Goal: Navigation & Orientation: Find specific page/section

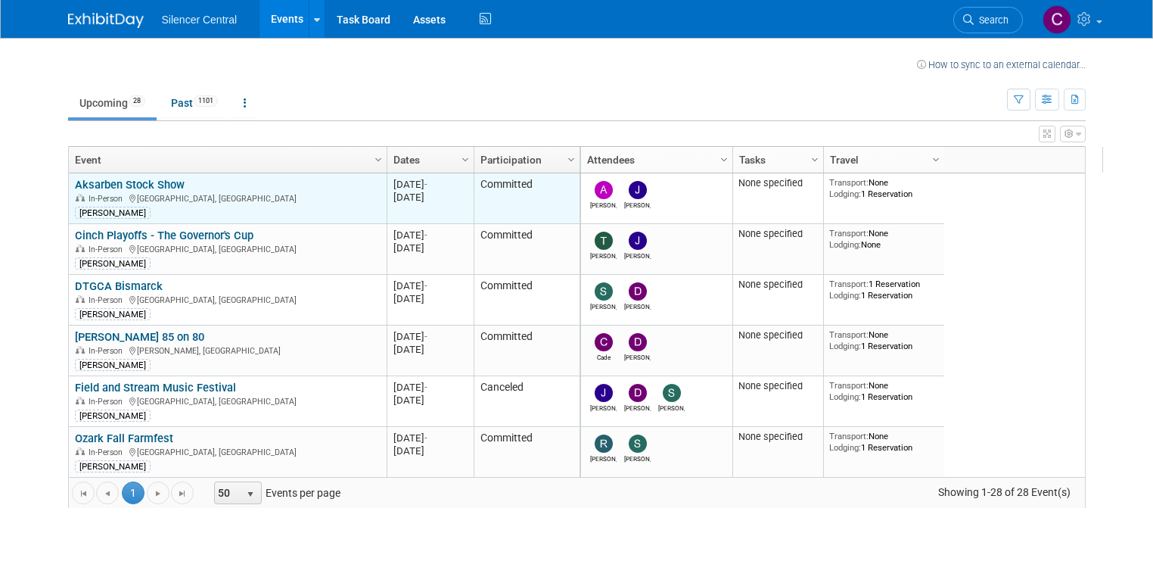
click at [147, 182] on link "Aksarben Stock Show" at bounding box center [130, 185] width 110 height 14
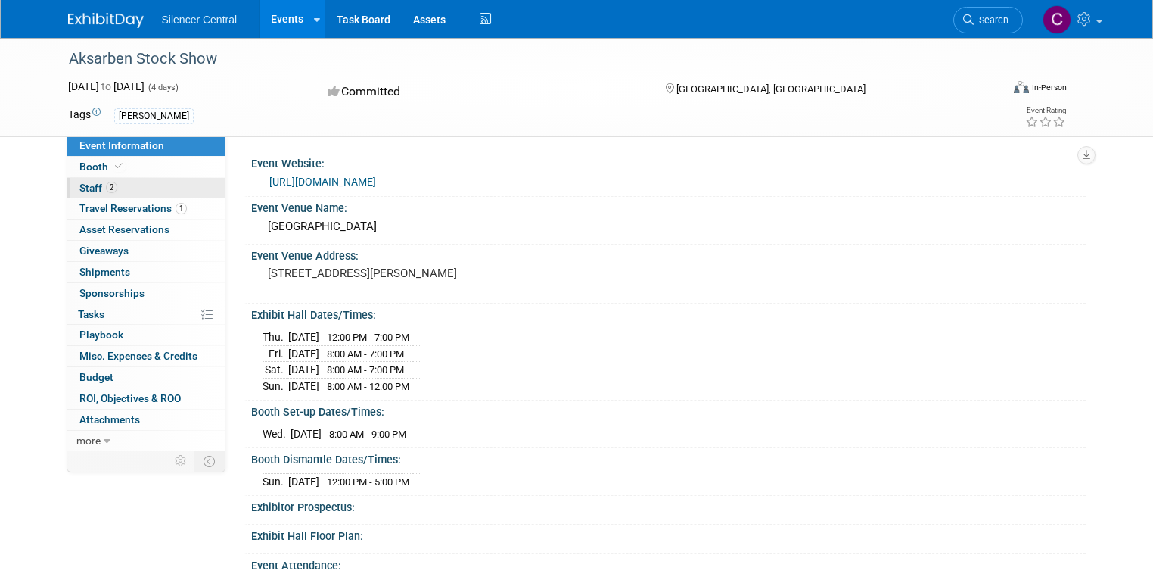
click at [103, 188] on link "2 Staff 2" at bounding box center [145, 188] width 157 height 20
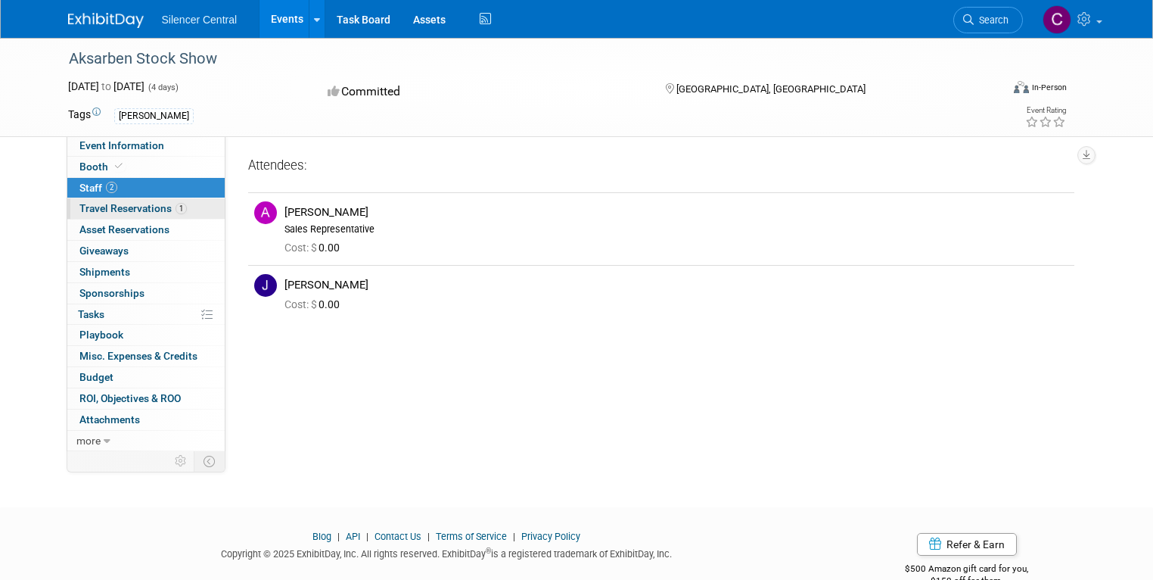
click at [154, 209] on span "Travel Reservations 1" at bounding box center [132, 208] width 107 height 12
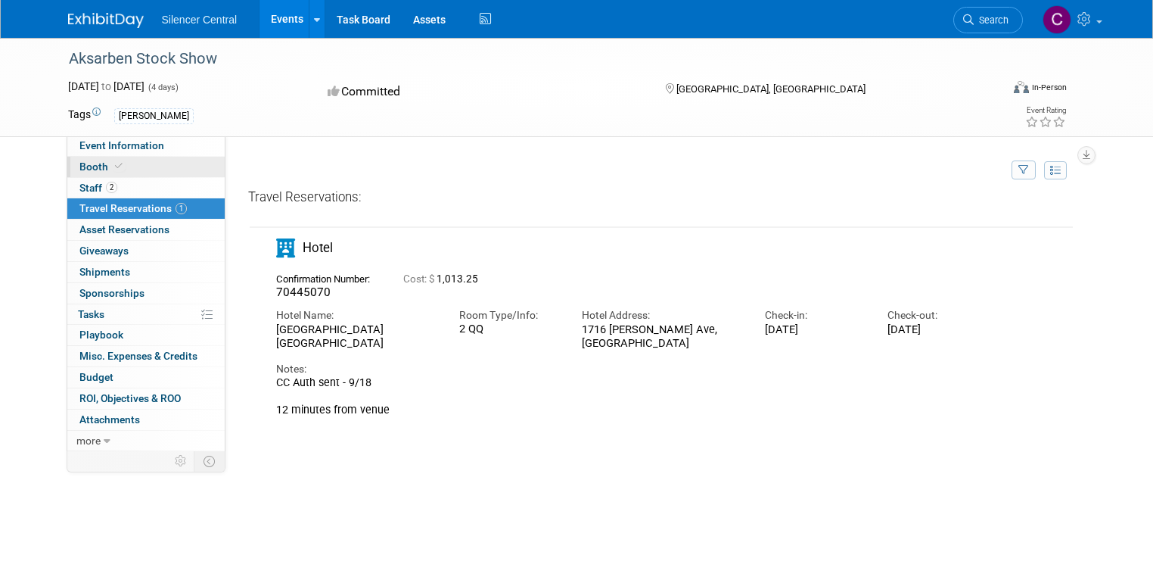
click at [109, 160] on link "Booth" at bounding box center [145, 167] width 157 height 20
